Goal: Information Seeking & Learning: Learn about a topic

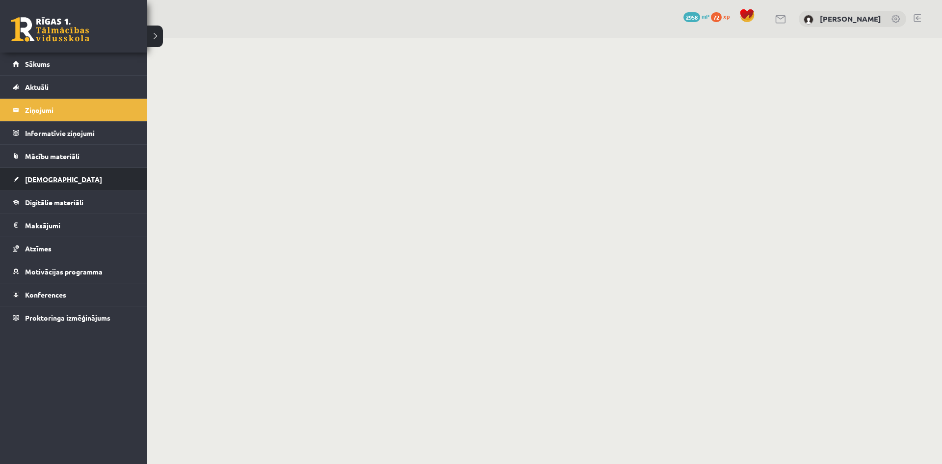
click at [60, 183] on link "[DEMOGRAPHIC_DATA]" at bounding box center [74, 179] width 122 height 23
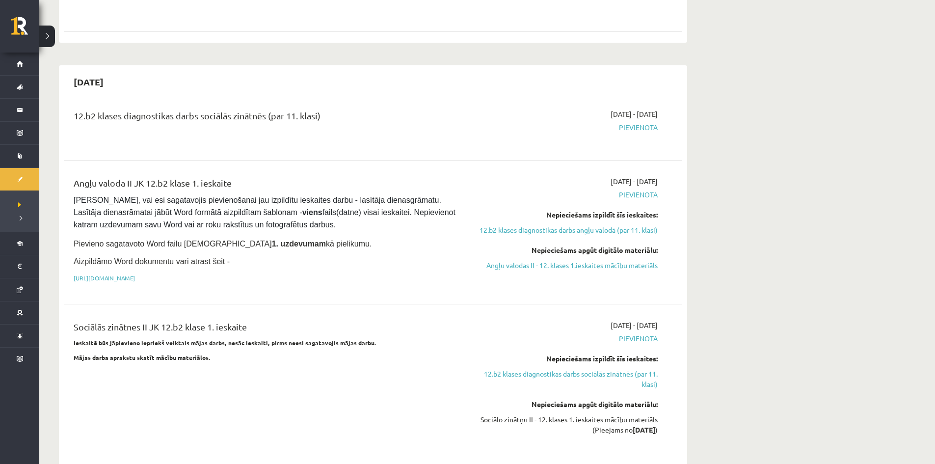
scroll to position [540, 0]
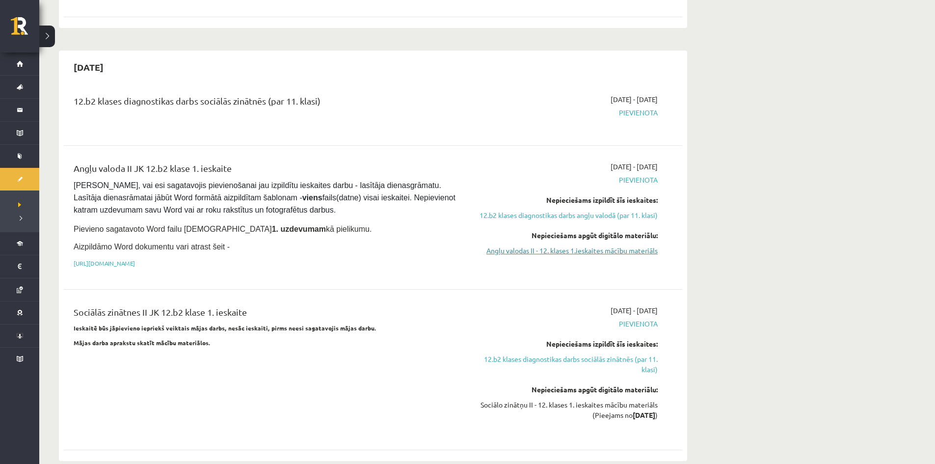
click at [576, 245] on link "Angļu valodas II - 12. klases 1.ieskaites mācību materiāls" at bounding box center [564, 250] width 185 height 10
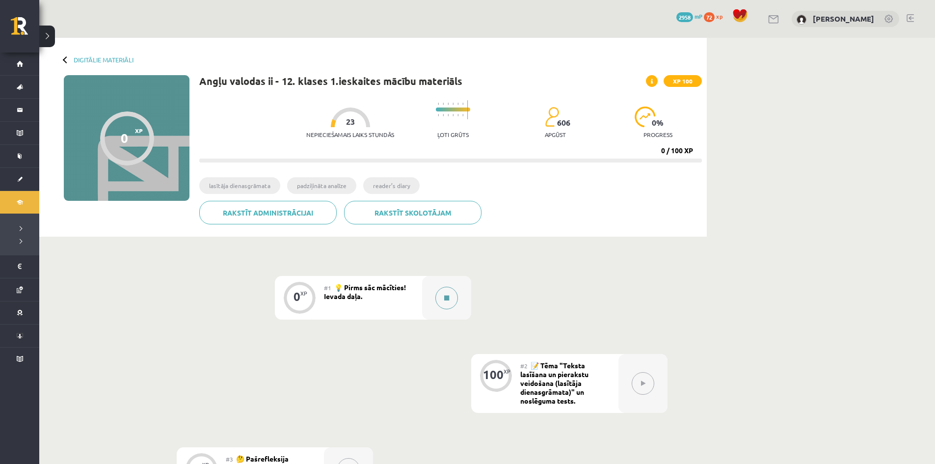
click at [432, 290] on div at bounding box center [446, 298] width 49 height 44
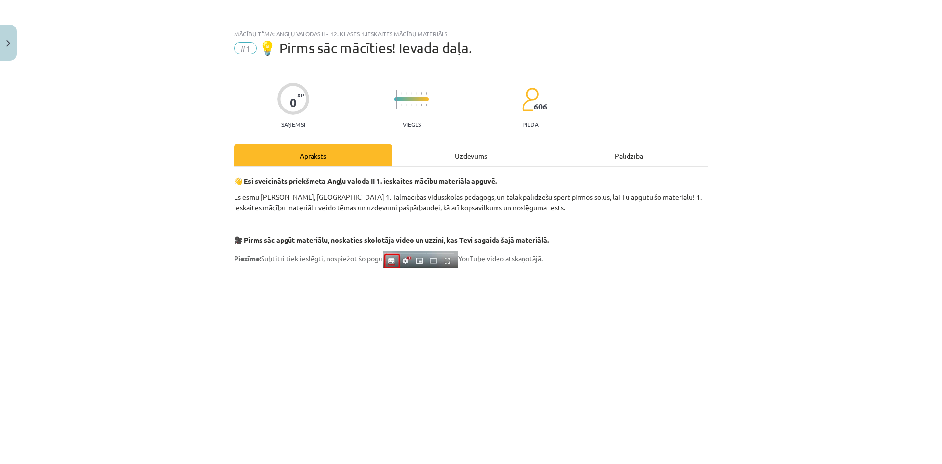
scroll to position [147, 0]
